Goal: Task Accomplishment & Management: Complete application form

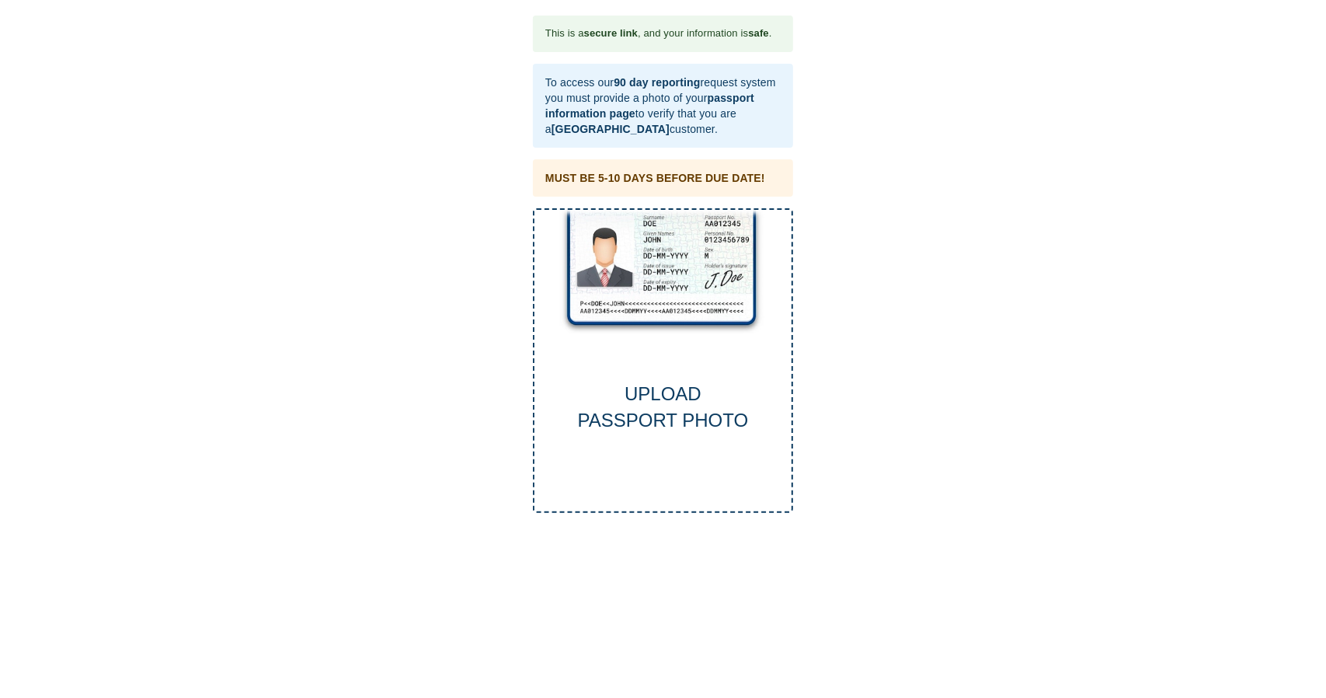
click at [684, 418] on div "UPLOAD PASSPORT PHOTO" at bounding box center [663, 408] width 257 height 54
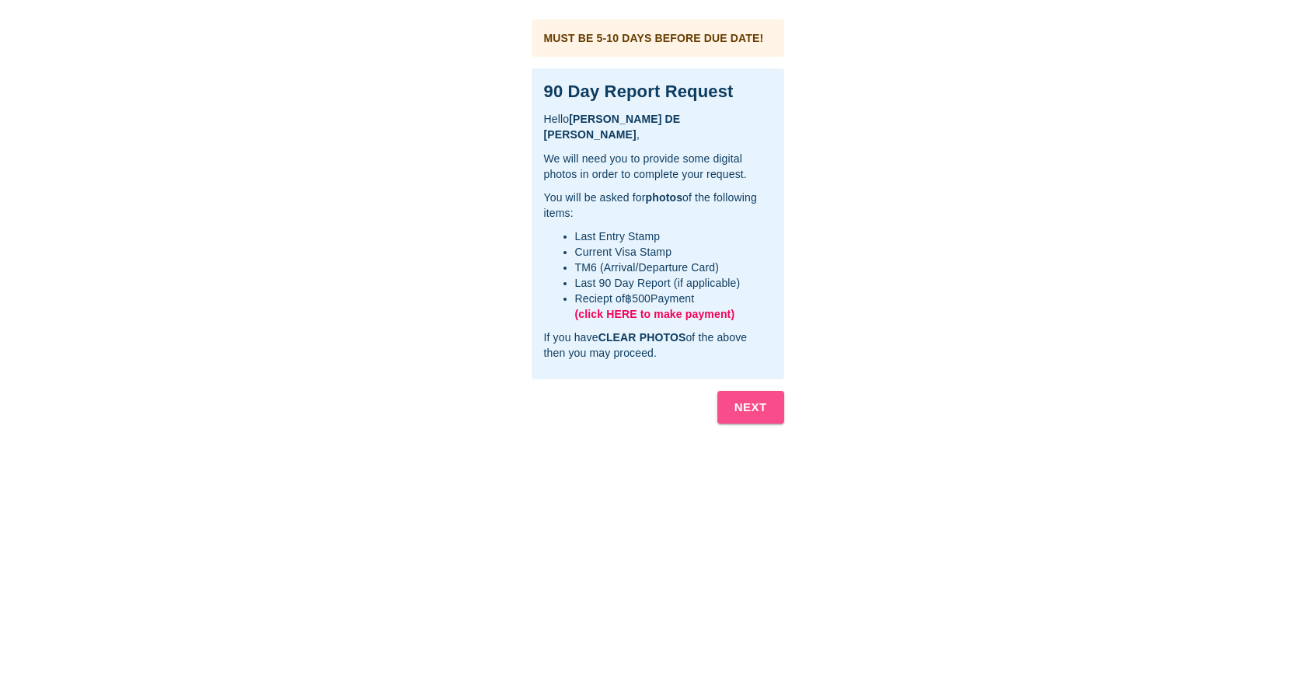
click at [749, 397] on b "NEXT" at bounding box center [750, 407] width 33 height 20
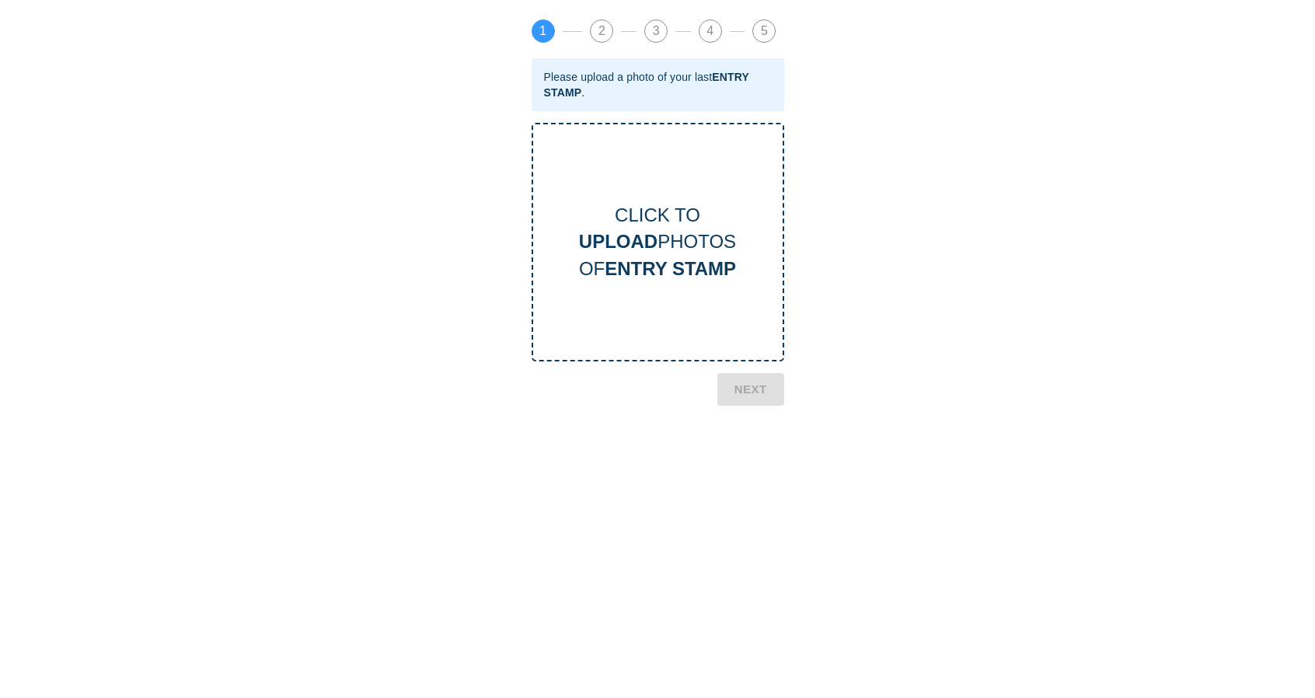
click at [645, 272] on b "ENTRY STAMP" at bounding box center [669, 268] width 131 height 21
click at [747, 510] on b "NEXT" at bounding box center [750, 517] width 33 height 20
click at [597, 250] on b "UPLOAD" at bounding box center [618, 241] width 78 height 21
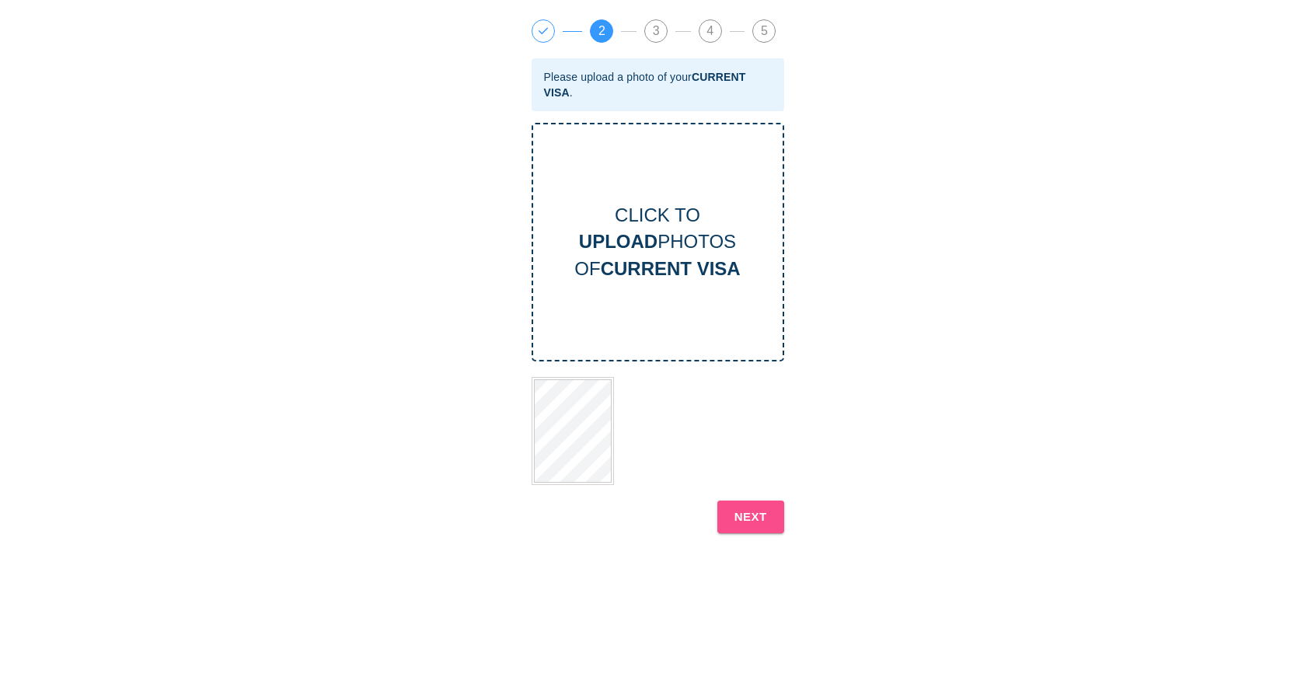
click at [758, 518] on b "NEXT" at bounding box center [750, 517] width 33 height 20
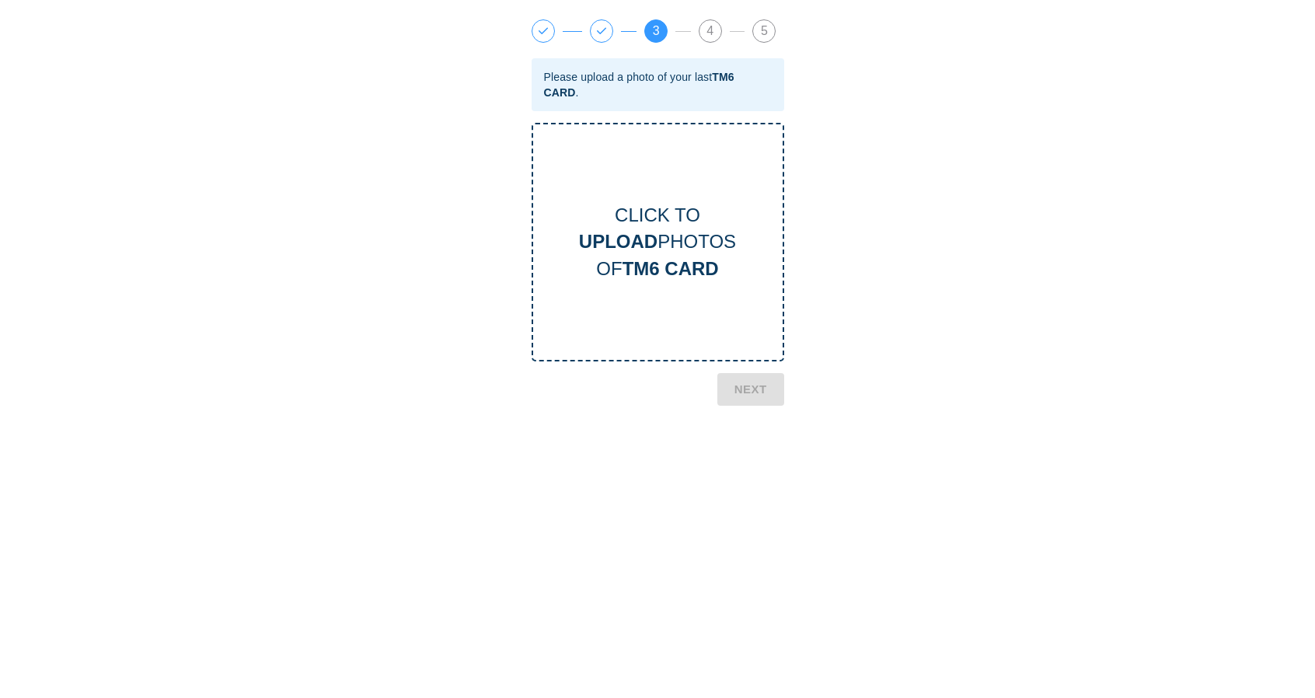
click at [653, 173] on div "CLICK TO UPLOAD PHOTOS OF TM6 CARD" at bounding box center [657, 242] width 252 height 239
click at [614, 242] on b "UPLOAD" at bounding box center [618, 241] width 78 height 21
click at [733, 507] on button "NEXT" at bounding box center [750, 516] width 67 height 33
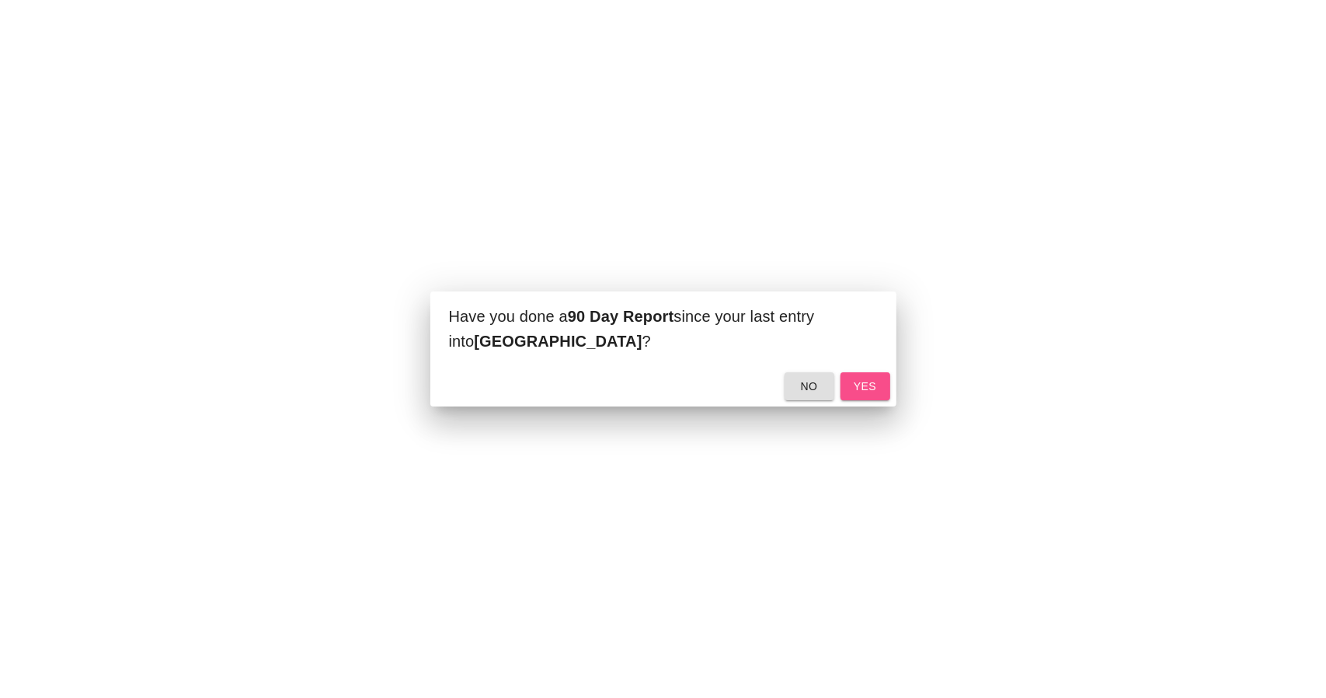
click at [864, 381] on span "yes" at bounding box center [865, 386] width 25 height 19
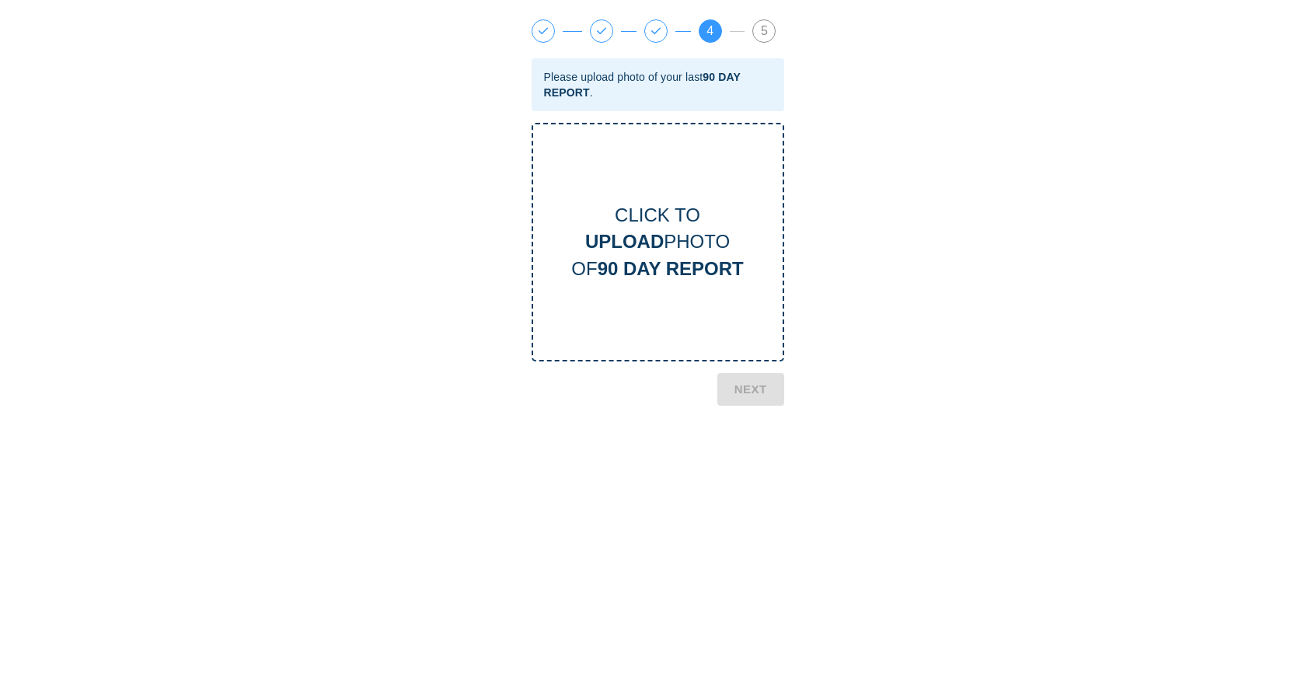
click at [613, 225] on div "CLICK TO UPLOAD PHOTO OF 90 DAY REPORT" at bounding box center [657, 242] width 249 height 80
click at [744, 519] on b "NEXT" at bounding box center [750, 517] width 33 height 20
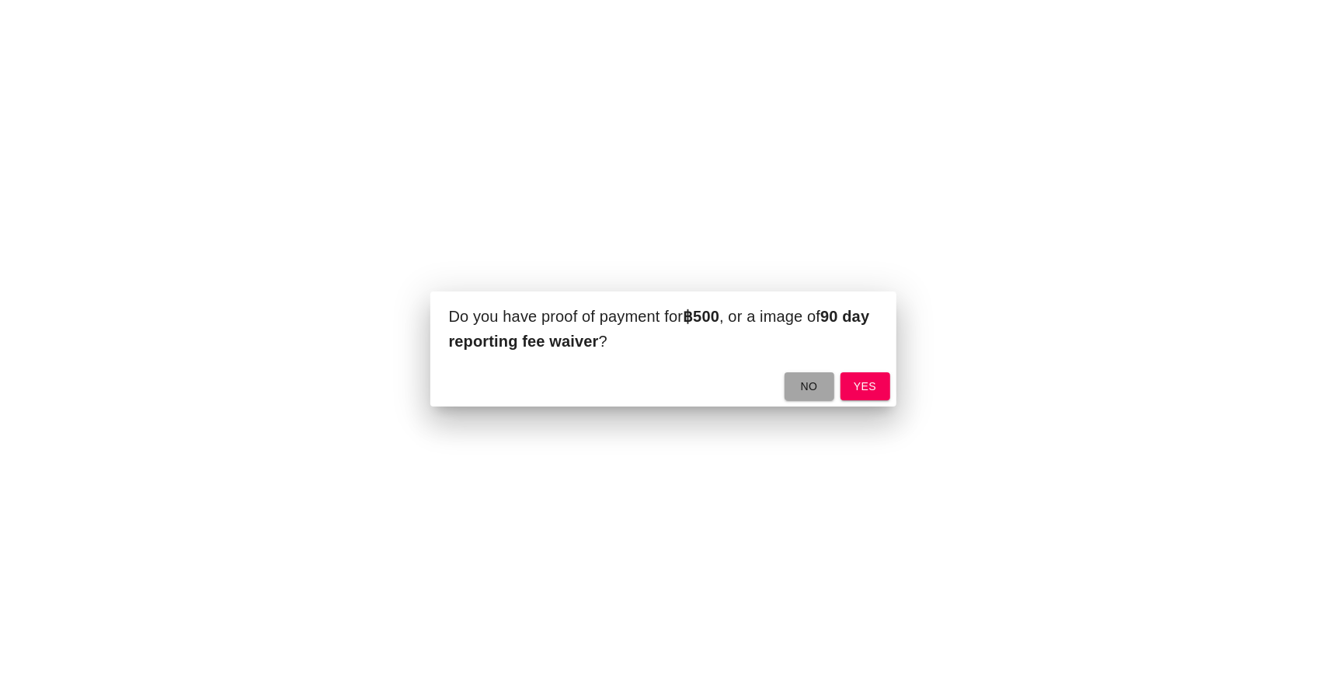
click at [802, 377] on span "no" at bounding box center [809, 386] width 25 height 19
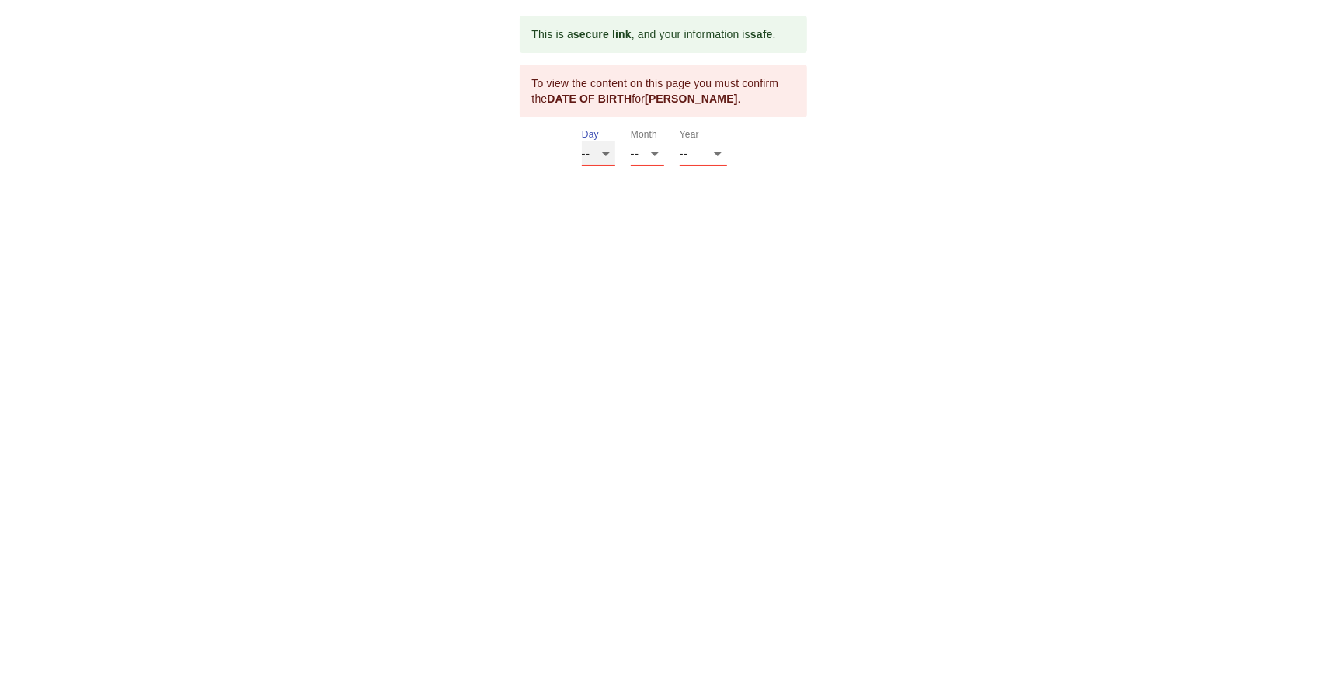
click at [608, 154] on select "-- 01 02 03 04 05 06 07 08 09 10 11 12 13 14 15 16 17 18 19 20 21 22 23 24 25 2…" at bounding box center [598, 153] width 33 height 25
select select "28"
click at [582, 141] on select "-- 01 02 03 04 05 06 07 08 09 10 11 12 13 14 15 16 17 18 19 20 21 22 23 24 25 2…" at bounding box center [598, 153] width 33 height 25
click at [651, 150] on select "-- 01 02 03 04 05 06 07 08 09 10 11 12" at bounding box center [647, 153] width 33 height 25
select select "03"
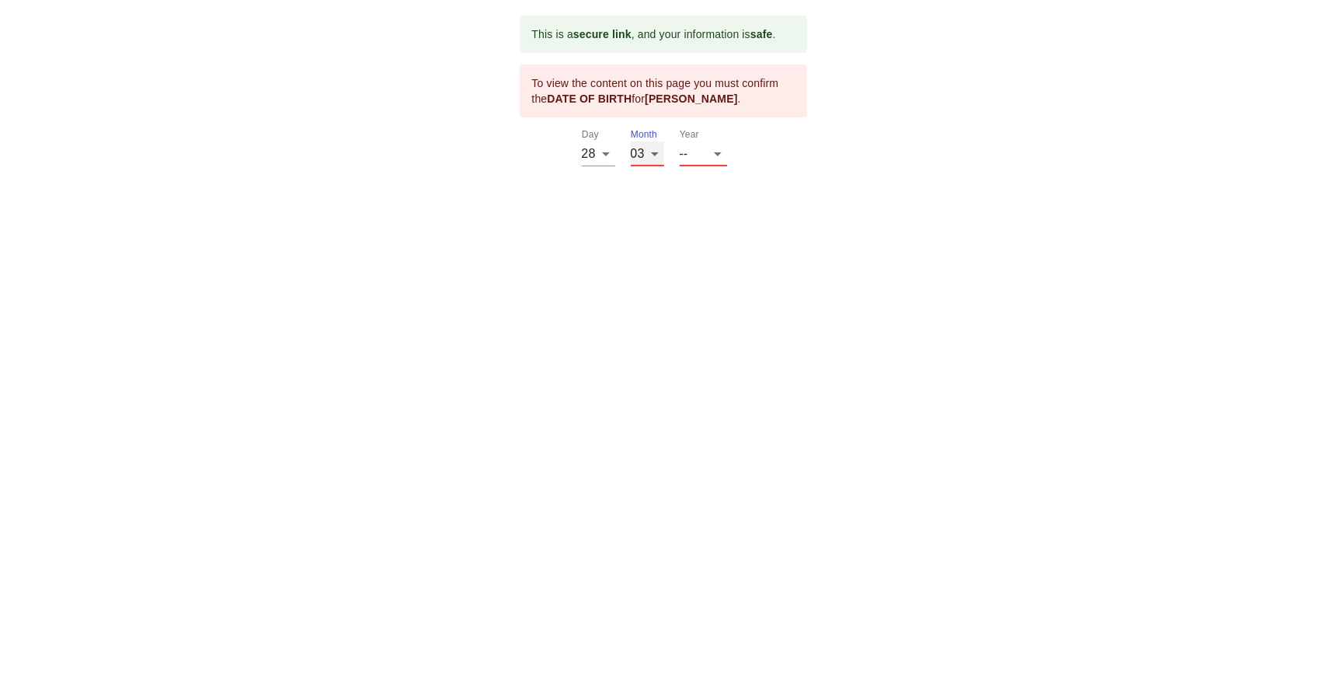
click at [631, 141] on select "-- 01 02 03 04 05 06 07 08 09 10 11 12" at bounding box center [647, 153] width 33 height 25
click at [718, 158] on select "-- 2025 2024 2023 2022 2021 2020 2019 2018 2017 2016 2015 2014 2013 2012 2011 2…" at bounding box center [703, 153] width 47 height 25
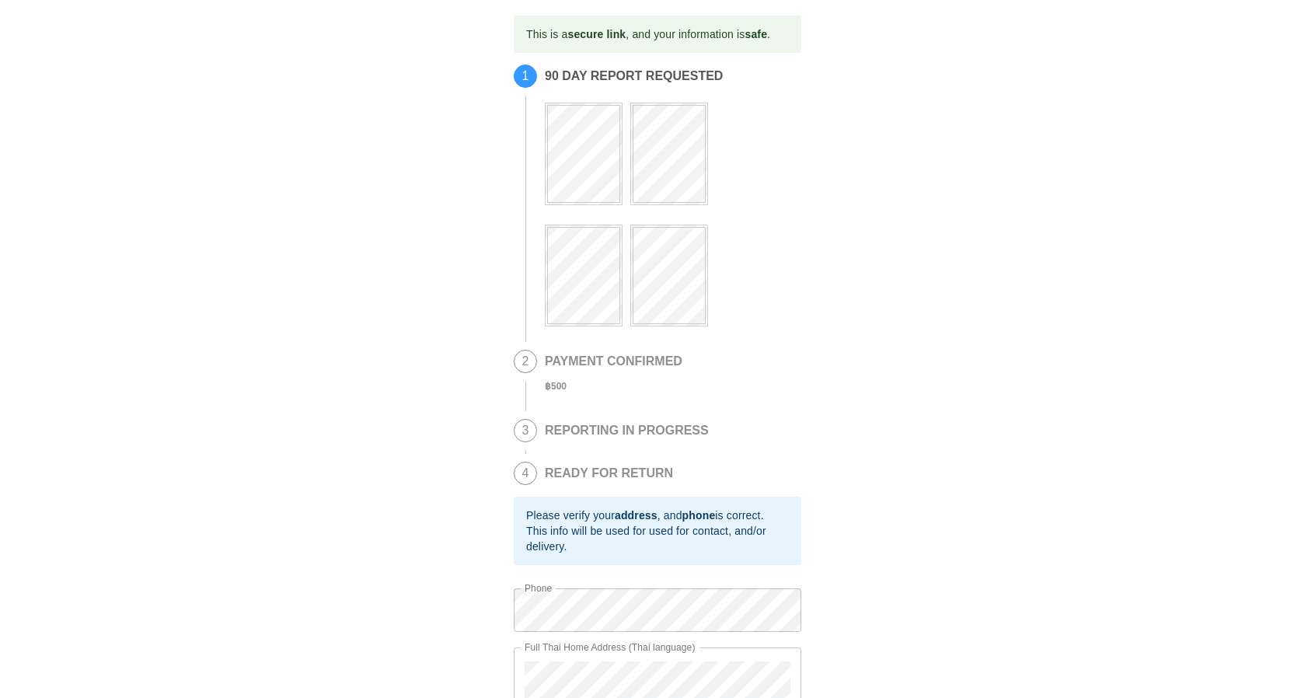
scroll to position [82, 0]
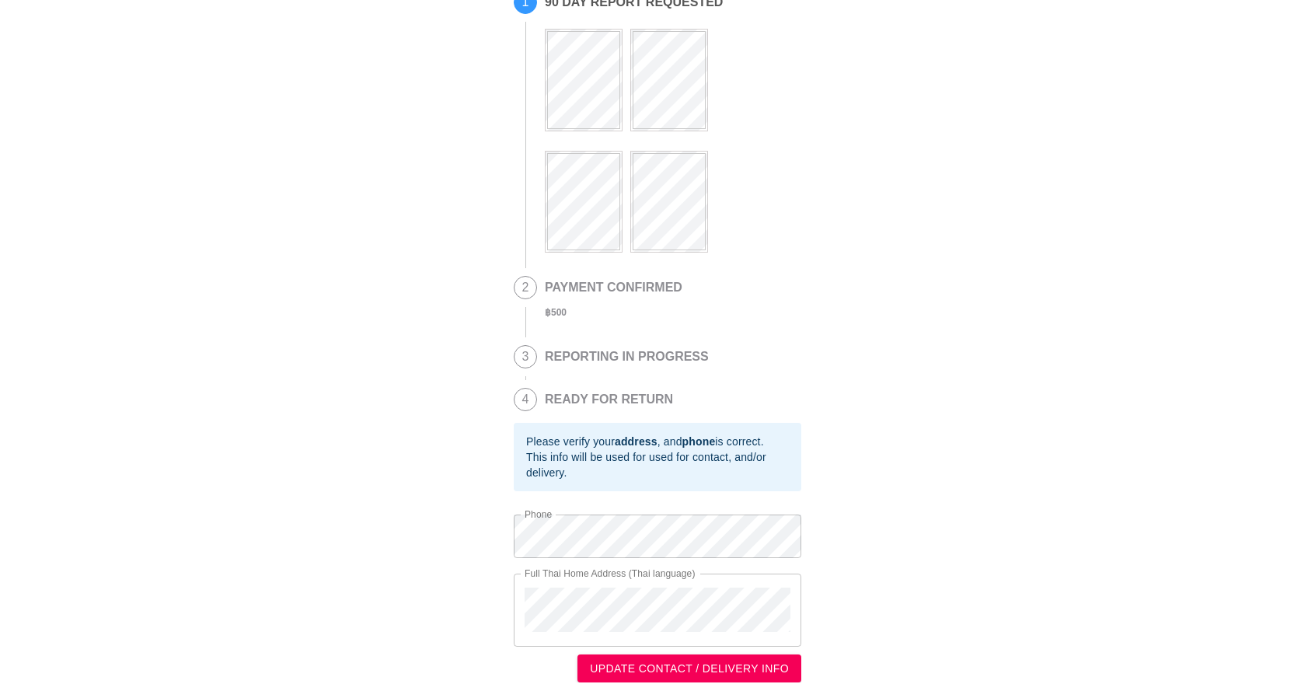
click at [688, 586] on div "Full Thai Home Address (Thai language)" at bounding box center [657, 609] width 287 height 73
click at [712, 654] on button "UPDATE CONTACT / DELIVERY INFO" at bounding box center [689, 668] width 224 height 29
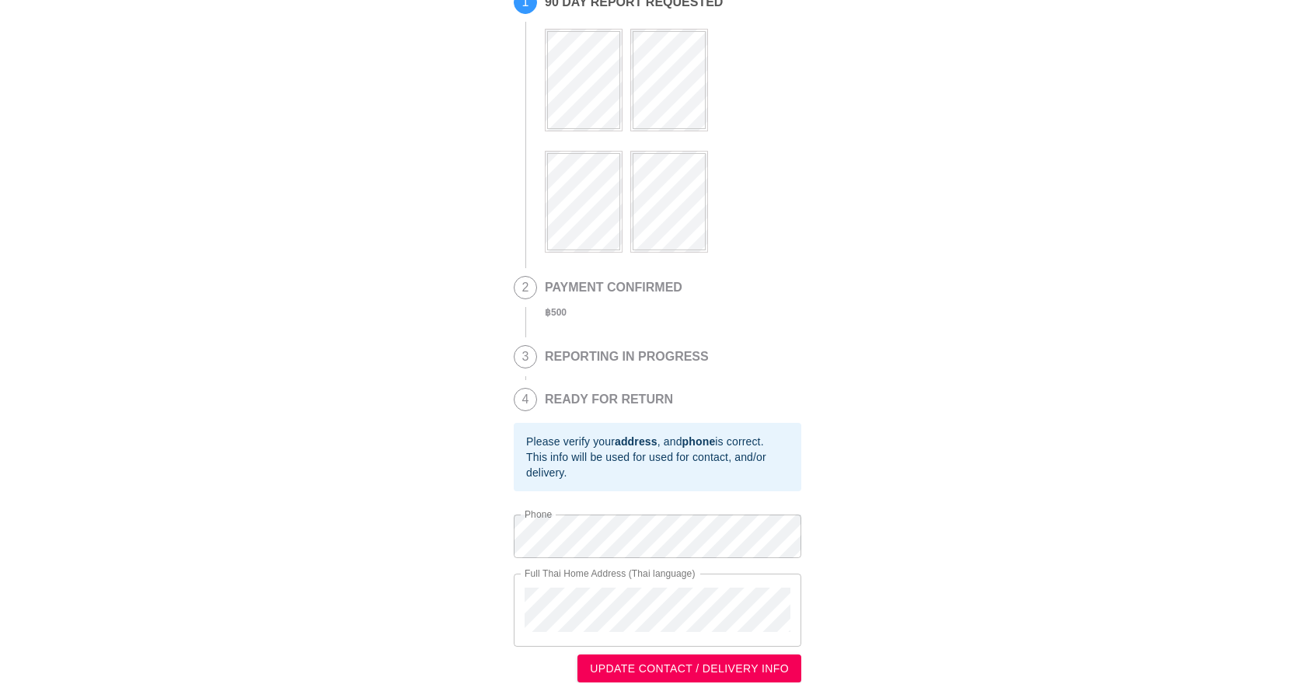
drag, startPoint x: 939, startPoint y: 589, endPoint x: 954, endPoint y: 414, distance: 175.5
click at [954, 414] on div "This is a secure link , and your information is safe . 1 90 DAY REPORT REQUESTE…" at bounding box center [657, 312] width 1283 height 740
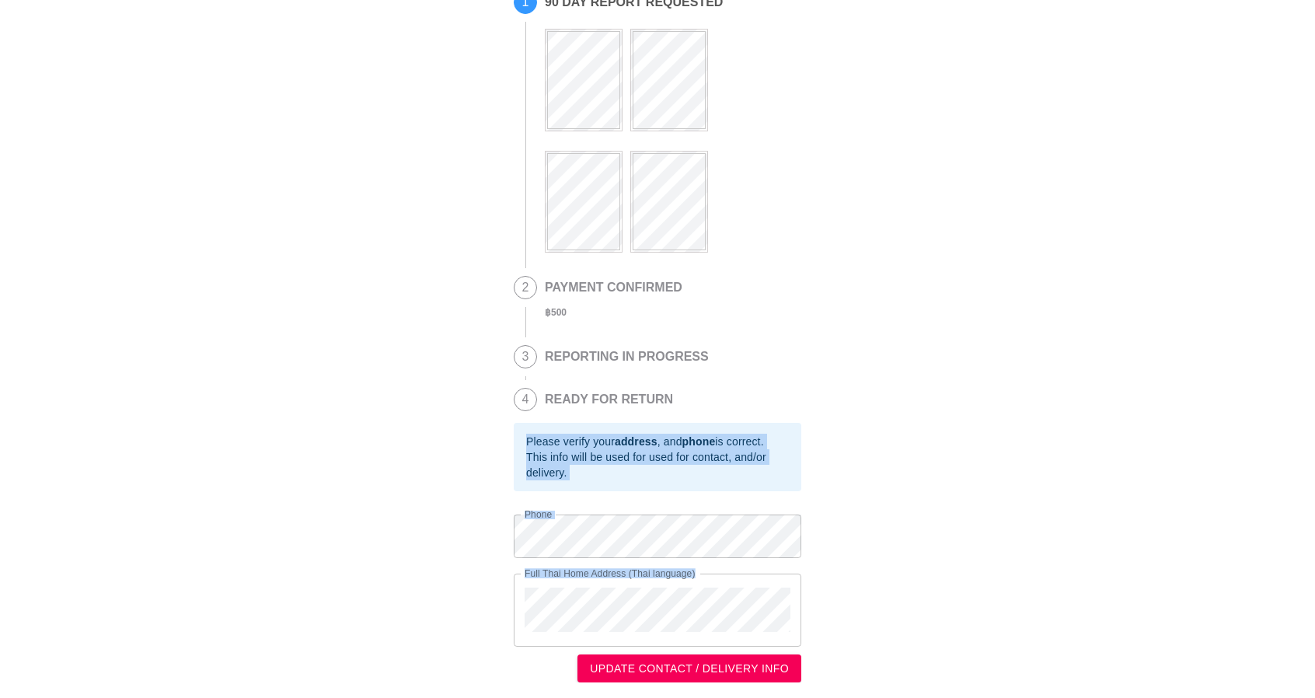
scroll to position [0, 0]
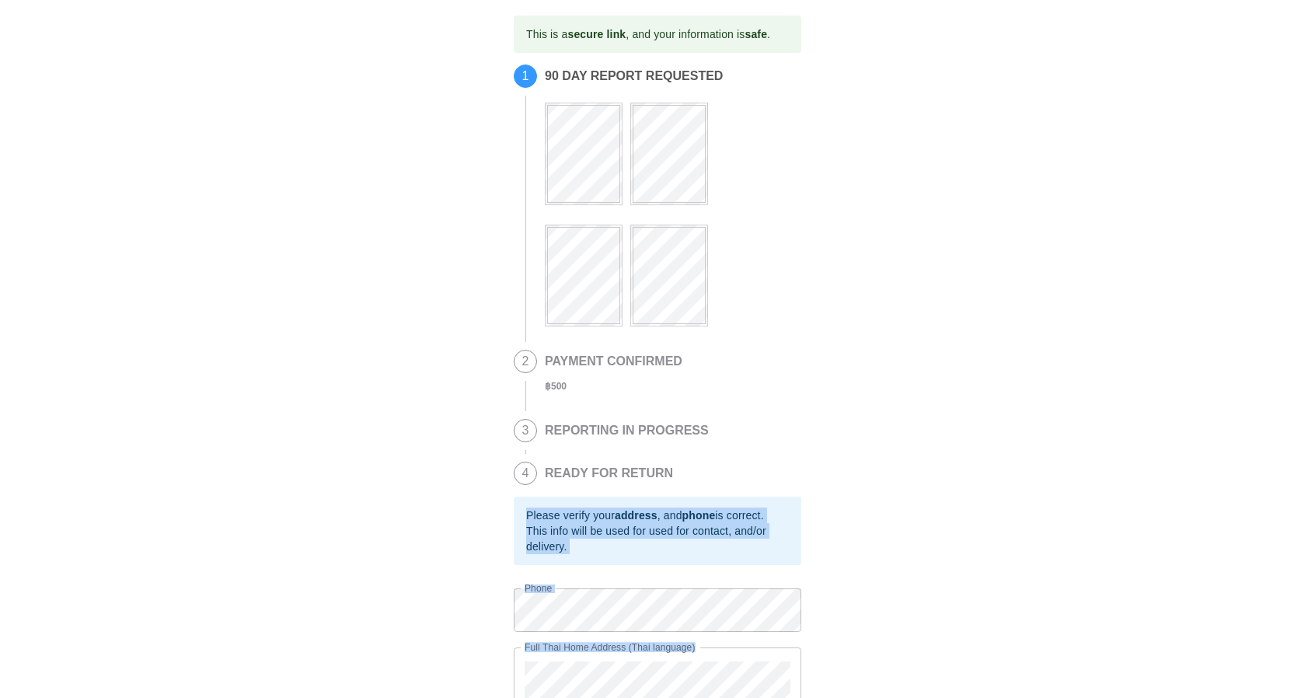
click at [954, 414] on div "This is a secure link , and your information is safe . 1 90 DAY REPORT REQUESTE…" at bounding box center [657, 386] width 1283 height 740
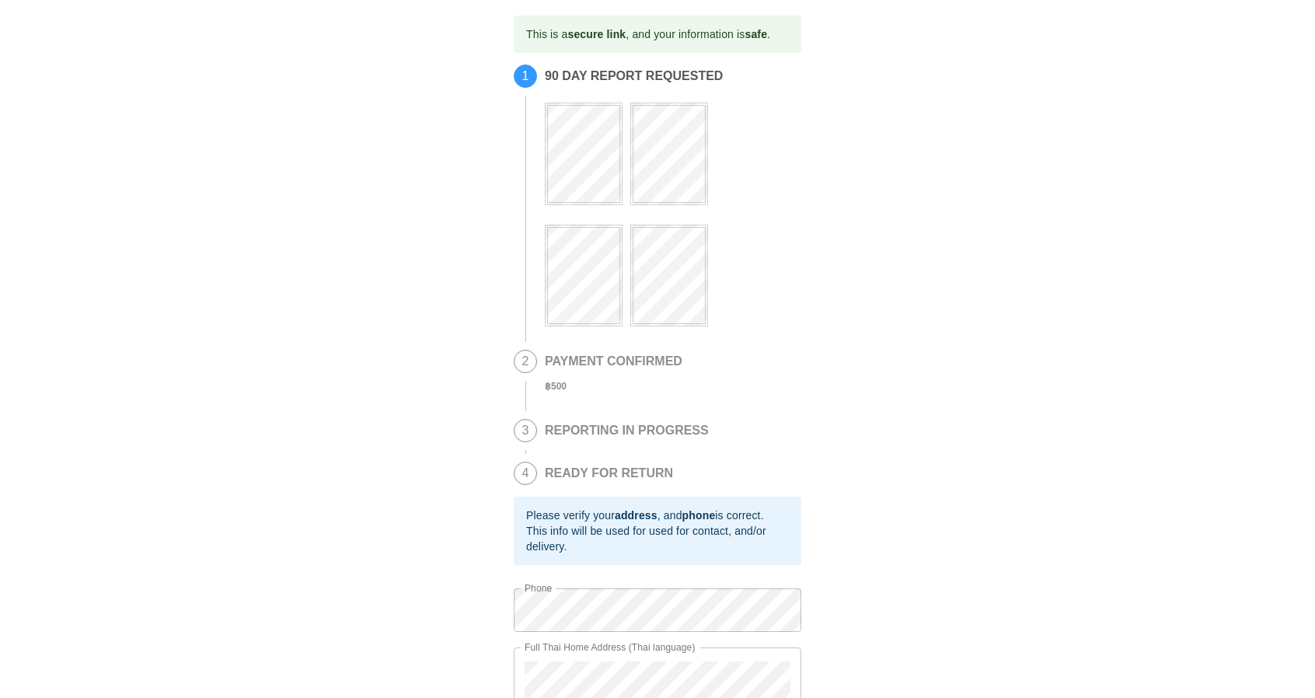
scroll to position [82, 0]
